Goal: Task Accomplishment & Management: Use online tool/utility

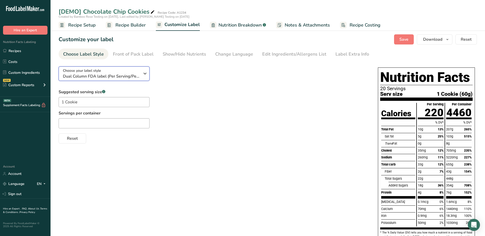
click at [143, 75] on icon "button" at bounding box center [145, 73] width 6 height 9
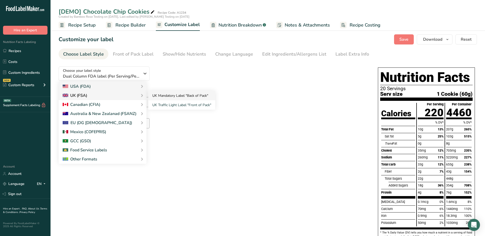
click at [163, 96] on link "UK Mandatory Label "Back of Pack"" at bounding box center [181, 95] width 67 height 9
checkbox input "false"
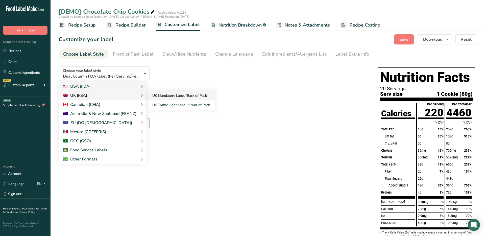
checkbox input "false"
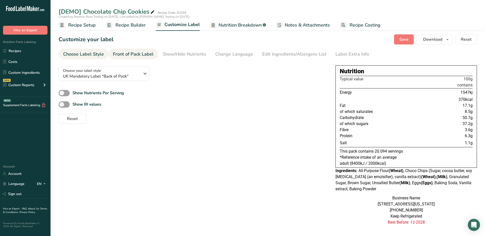
click at [132, 57] on div "Front of Pack Label" at bounding box center [133, 54] width 41 height 7
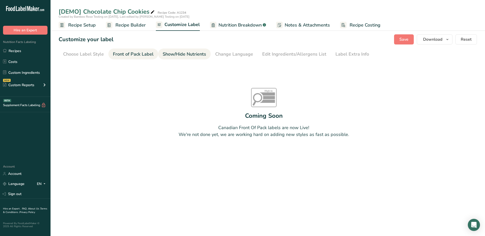
click at [179, 55] on div "Show/Hide Nutrients" at bounding box center [184, 54] width 43 height 7
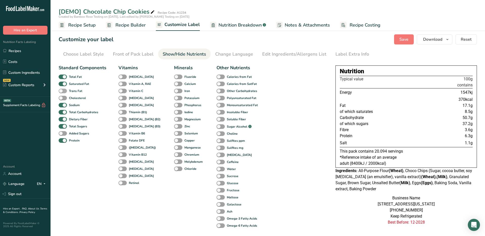
click at [62, 91] on span at bounding box center [63, 91] width 8 height 5
click at [62, 91] on input "Trans Fat" at bounding box center [60, 90] width 3 height 3
checkbox input "true"
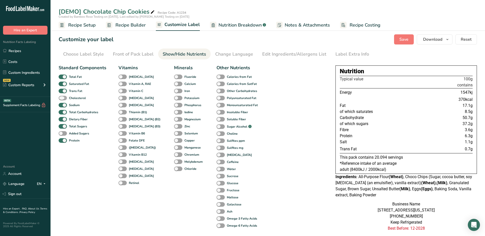
click at [62, 97] on span at bounding box center [63, 98] width 8 height 5
click at [62, 97] on input "Cholesterol" at bounding box center [60, 97] width 3 height 3
checkbox input "true"
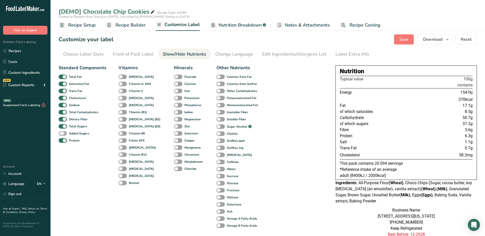
click at [62, 133] on span at bounding box center [63, 133] width 8 height 5
click at [62, 133] on input "Added Sugars" at bounding box center [60, 133] width 3 height 3
checkbox input "true"
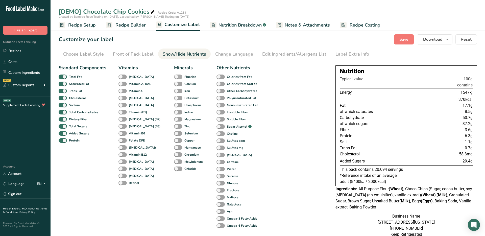
click at [174, 77] on span at bounding box center [178, 77] width 8 height 5
click at [174, 77] on input "Fluoride" at bounding box center [175, 76] width 3 height 3
checkbox input "true"
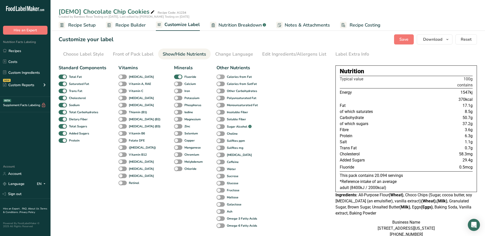
click at [217, 77] on span at bounding box center [221, 77] width 8 height 5
click at [217, 77] on input "Calories from Fat" at bounding box center [218, 76] width 3 height 3
checkbox input "true"
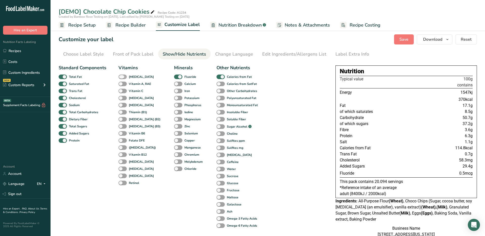
click at [129, 77] on b "[MEDICAL_DATA]" at bounding box center [141, 77] width 25 height 5
click at [122, 77] on input "[MEDICAL_DATA]" at bounding box center [120, 76] width 3 height 3
checkbox input "true"
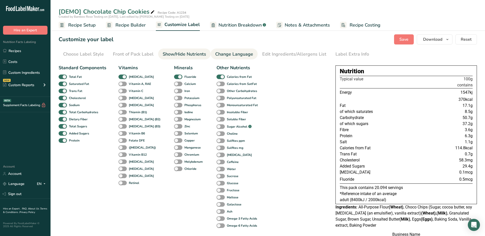
click at [240, 54] on div "Change Language" at bounding box center [234, 54] width 38 height 7
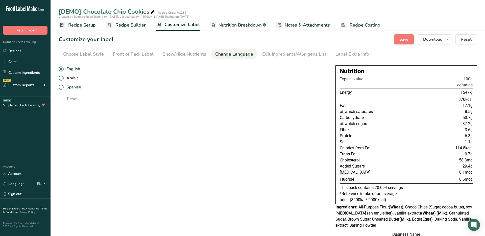
click at [76, 79] on span "Arabic" at bounding box center [71, 78] width 15 height 5
click at [62, 79] on input "Arabic" at bounding box center [60, 78] width 3 height 3
radio input "true"
radio input "false"
type textarea "طحين لجميع الاستخدامات <b>(قمح)</b>, Choco Chips (Sugar, cocoa butter, soy [MED…"
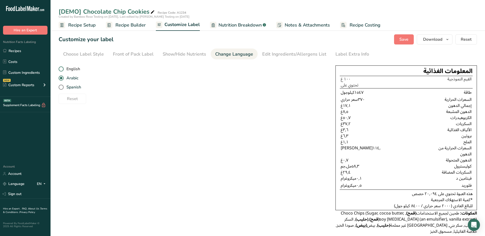
click at [76, 69] on span "English" at bounding box center [72, 68] width 16 height 5
click at [62, 69] on input "English" at bounding box center [60, 68] width 3 height 3
radio input "true"
radio input "false"
type textarea "All-Purpose Flour <b>(Wheat)</b>, Choco Chips (Sugar, cocoa butter, soy [MEDICA…"
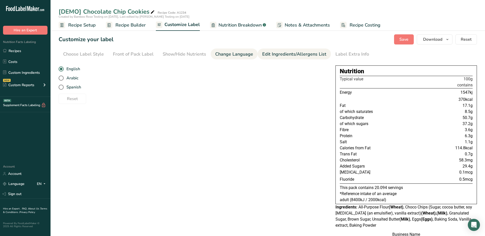
click at [279, 56] on div "Edit Ingredients/Allergens List" at bounding box center [294, 54] width 64 height 7
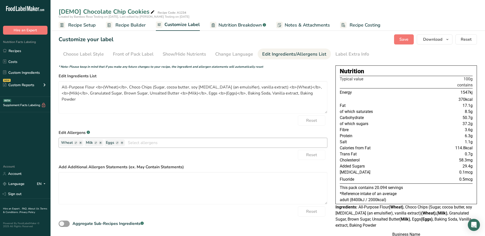
click at [123, 144] on ellipse "button" at bounding box center [122, 143] width 4 height 4
click at [101, 144] on ellipse "button" at bounding box center [101, 143] width 4 height 4
click at [80, 144] on ellipse "button" at bounding box center [81, 143] width 4 height 4
click at [346, 55] on div "Label Extra Info" at bounding box center [353, 54] width 34 height 7
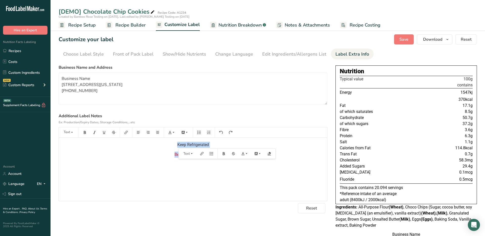
drag, startPoint x: 193, startPoint y: 154, endPoint x: 173, endPoint y: 145, distance: 22.1
click at [173, 145] on div "Keep Refrigerated Best Before: 12-2028" at bounding box center [193, 169] width 268 height 63
click at [87, 55] on div "Choose Label Style" at bounding box center [83, 54] width 41 height 7
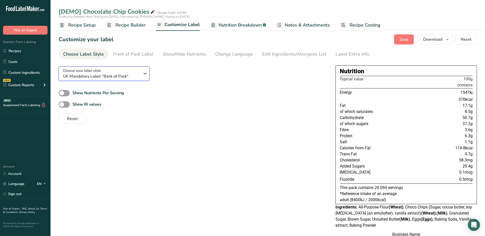
click at [103, 75] on span "UK Mandatory Label "Back of Pack"" at bounding box center [101, 76] width 77 height 6
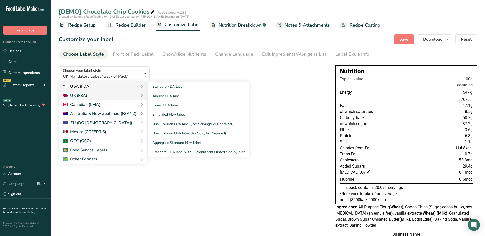
click at [86, 86] on div "USA (FDA)" at bounding box center [77, 86] width 28 height 6
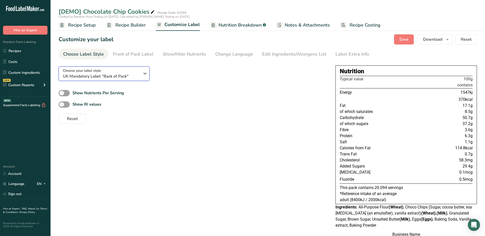
click at [142, 75] on icon "button" at bounding box center [145, 73] width 6 height 9
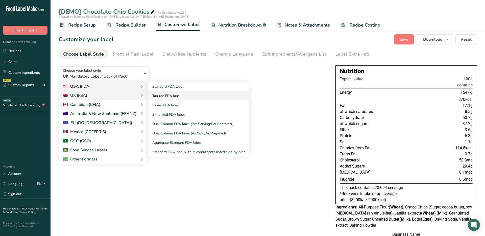
click at [172, 95] on link "Tabular FDA label" at bounding box center [198, 95] width 101 height 9
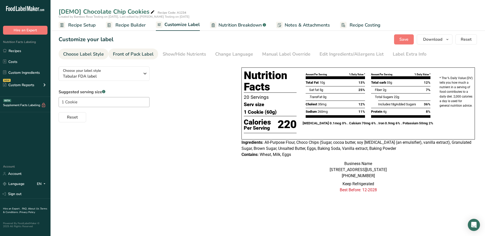
click at [147, 56] on div "Front of Pack Label" at bounding box center [133, 54] width 41 height 7
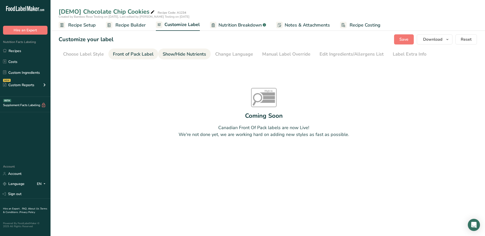
click at [173, 55] on div "Show/Hide Nutrients" at bounding box center [184, 54] width 43 height 7
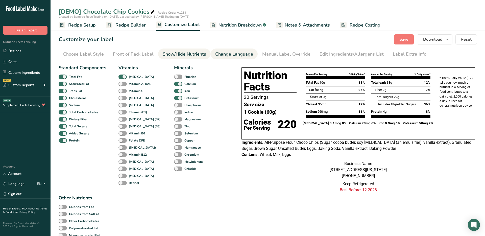
click at [229, 55] on div "Change Language" at bounding box center [234, 54] width 38 height 7
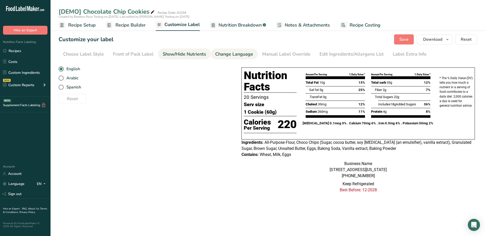
click at [201, 54] on div "Show/Hide Nutrients" at bounding box center [184, 54] width 43 height 7
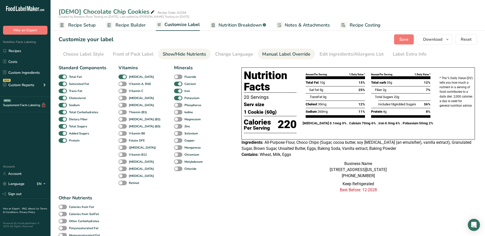
click at [277, 56] on div "Manual Label Override" at bounding box center [286, 54] width 48 height 7
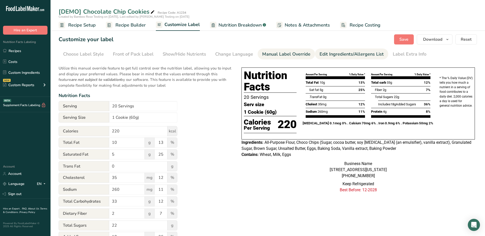
click at [331, 56] on div "Edit Ingredients/Allergens List" at bounding box center [352, 54] width 64 height 7
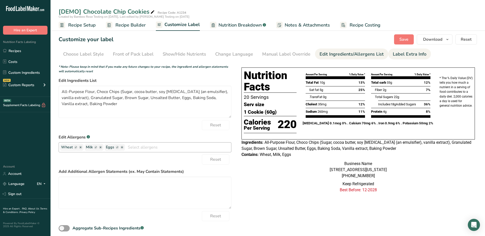
click at [393, 58] on link "Label Extra Info" at bounding box center [410, 54] width 34 height 11
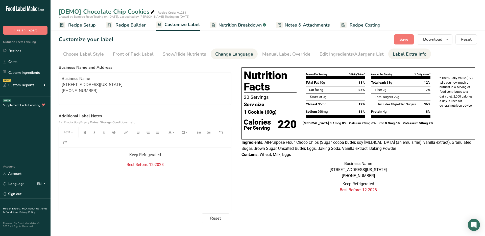
click at [227, 55] on div "Change Language" at bounding box center [234, 54] width 38 height 7
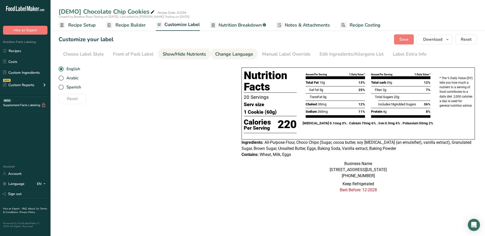
click at [184, 55] on div "Show/Hide Nutrients" at bounding box center [184, 54] width 43 height 7
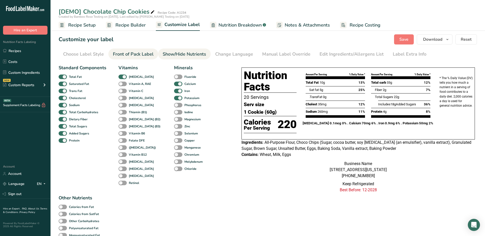
click at [141, 54] on div "Front of Pack Label" at bounding box center [133, 54] width 41 height 7
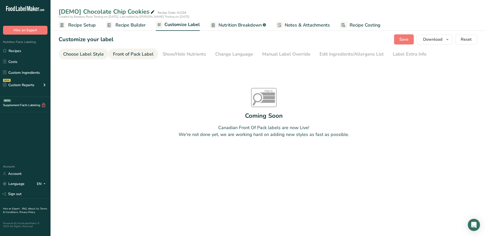
click at [73, 52] on div "Choose Label Style" at bounding box center [83, 54] width 41 height 7
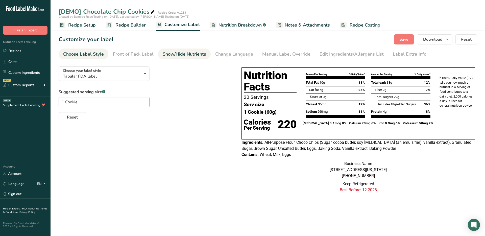
click at [164, 54] on div "Show/Hide Nutrients" at bounding box center [184, 54] width 43 height 7
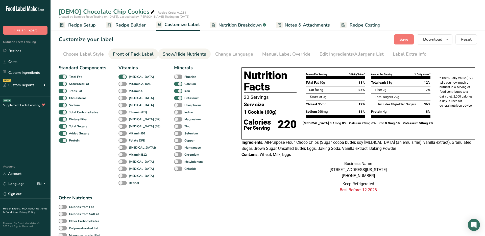
click at [128, 55] on div "Front of Pack Label" at bounding box center [133, 54] width 41 height 7
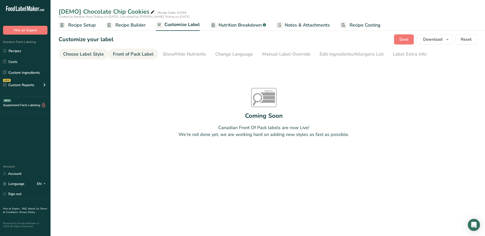
click at [93, 56] on div "Choose Label Style" at bounding box center [83, 54] width 41 height 7
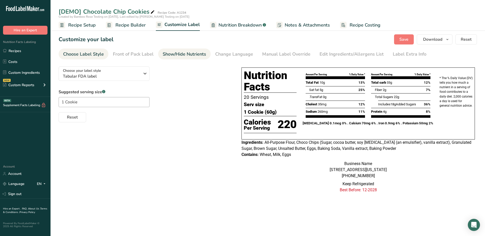
click at [184, 51] on div "Show/Hide Nutrients" at bounding box center [184, 54] width 43 height 7
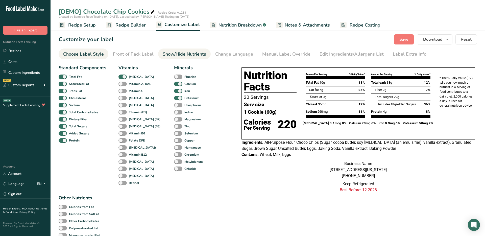
click at [105, 56] on li "Choose Label Style" at bounding box center [84, 54] width 50 height 11
click at [100, 55] on div "Choose Label Style" at bounding box center [83, 54] width 41 height 7
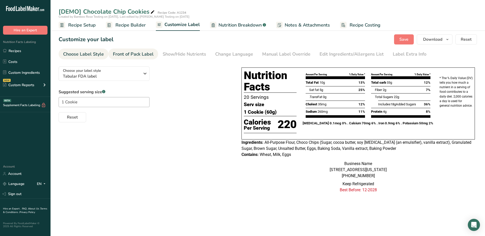
click at [143, 54] on div "Front of Pack Label" at bounding box center [133, 54] width 41 height 7
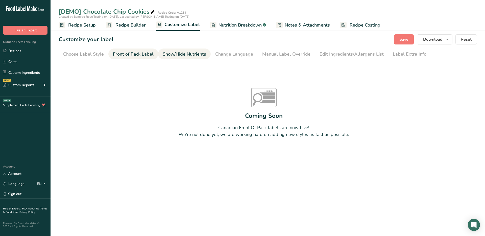
click at [187, 53] on div "Show/Hide Nutrients" at bounding box center [184, 54] width 43 height 7
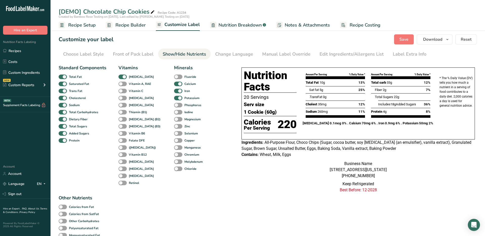
click at [137, 26] on span "Recipe Builder" at bounding box center [131, 25] width 30 height 7
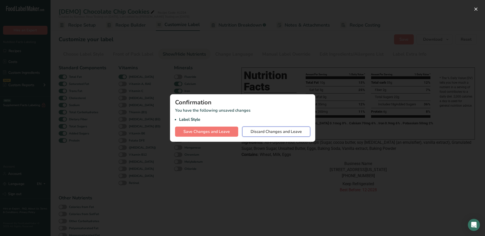
click at [264, 131] on span "Discard Changes and Leave" at bounding box center [276, 132] width 51 height 6
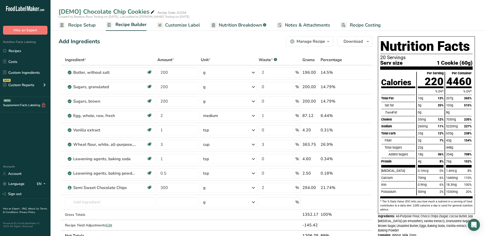
click at [126, 25] on span "Recipe Builder" at bounding box center [131, 24] width 31 height 7
click at [95, 24] on span "Recipe Setup" at bounding box center [82, 25] width 28 height 7
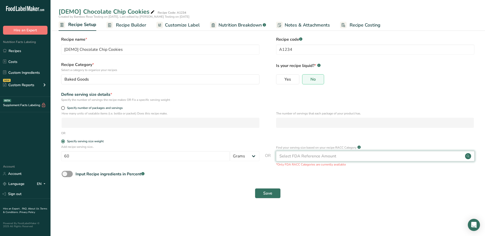
click at [302, 154] on div "Select FDA Reference Amount" at bounding box center [308, 156] width 57 height 6
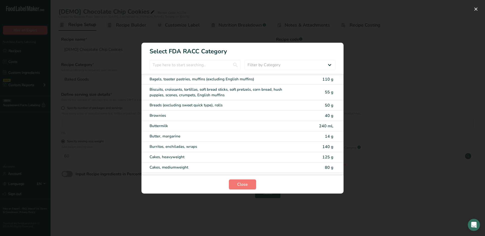
click at [364, 59] on div "RACC Category Selection Modal" at bounding box center [242, 118] width 485 height 236
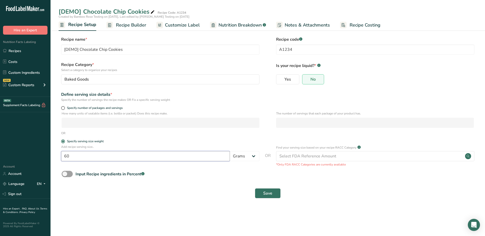
click at [90, 158] on input "60" at bounding box center [145, 156] width 169 height 10
click at [177, 192] on div "Save" at bounding box center [268, 193] width 413 height 10
click at [127, 22] on span "Recipe Builder" at bounding box center [131, 25] width 30 height 7
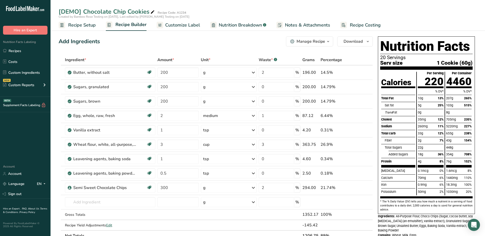
click at [75, 26] on span "Recipe Setup" at bounding box center [82, 25] width 28 height 7
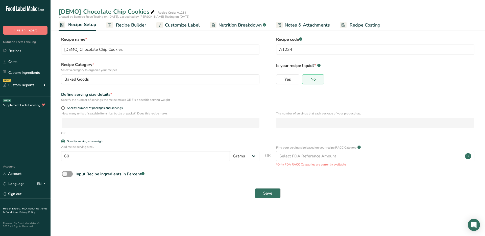
click at [185, 26] on span "Customize Label" at bounding box center [182, 25] width 35 height 7
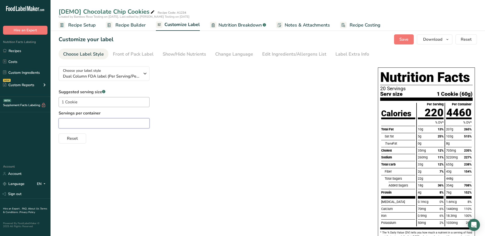
click at [141, 124] on input "text" at bounding box center [104, 123] width 91 height 10
click at [118, 76] on span "Dual Column FDA label (Per Serving/Per Container)" at bounding box center [101, 76] width 77 height 6
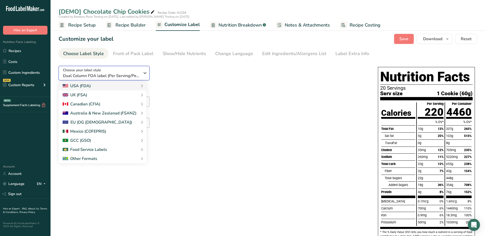
scroll to position [1, 0]
